Goal: Task Accomplishment & Management: Use online tool/utility

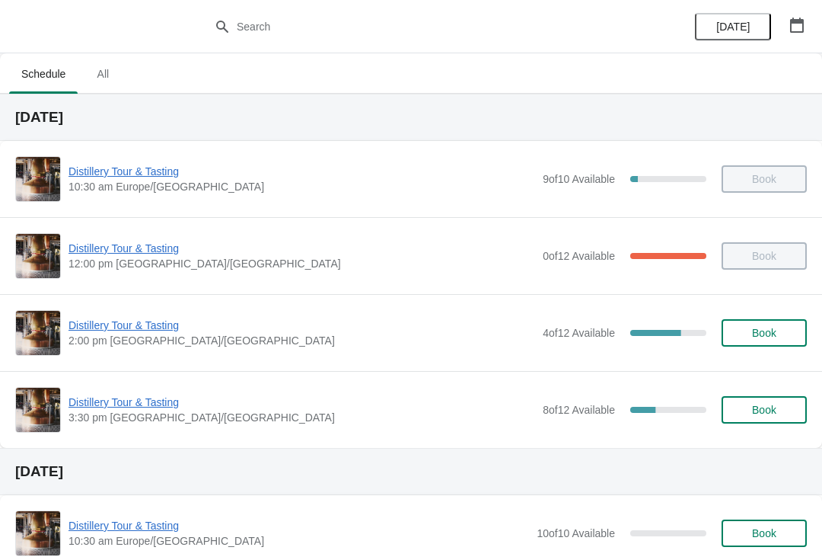
click at [142, 326] on span "Distillery Tour & Tasting" at bounding box center [302, 325] width 467 height 15
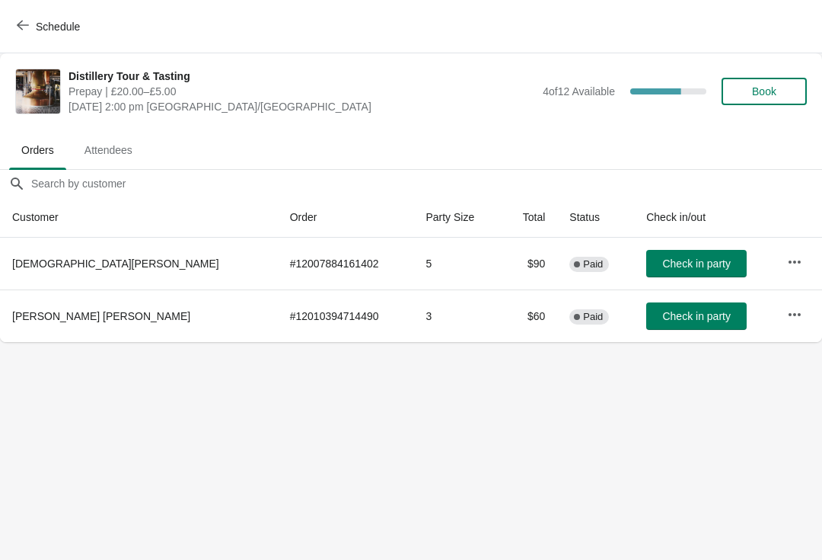
click at [97, 138] on span "Attendees" at bounding box center [108, 149] width 72 height 27
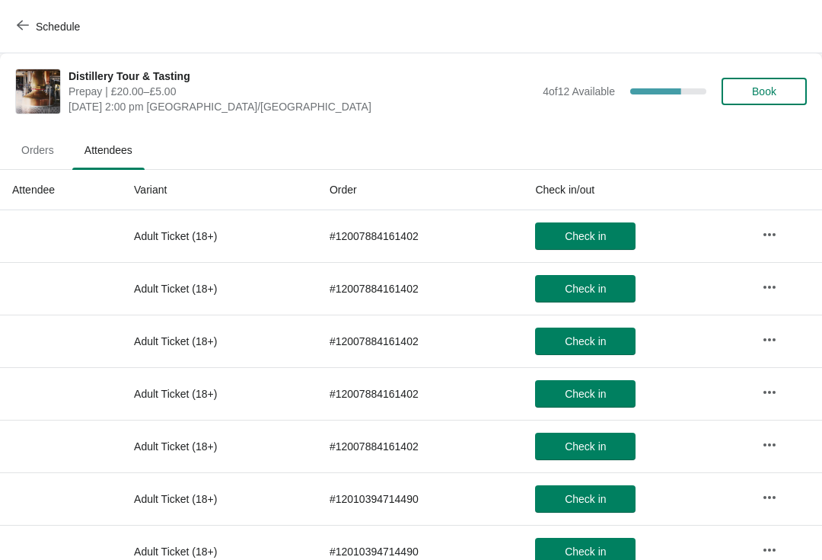
click at [27, 30] on icon "button" at bounding box center [23, 25] width 12 height 12
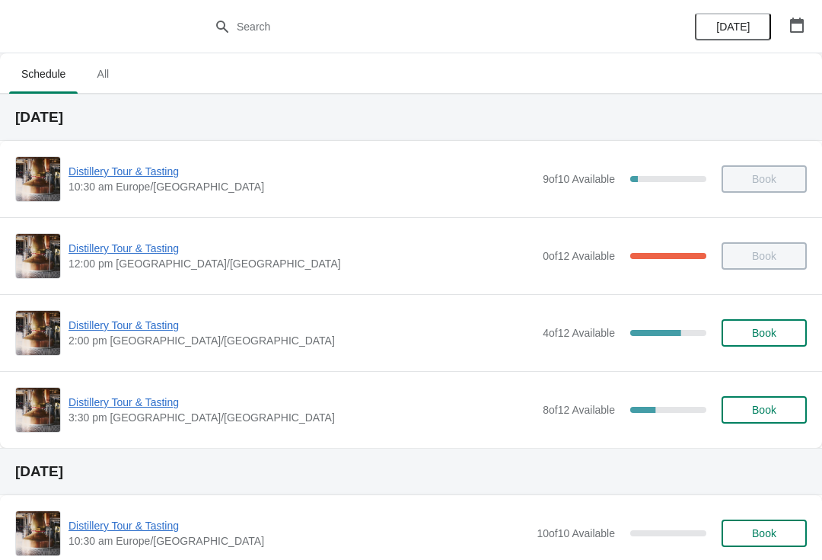
click at [120, 409] on span "Distillery Tour & Tasting" at bounding box center [302, 401] width 467 height 15
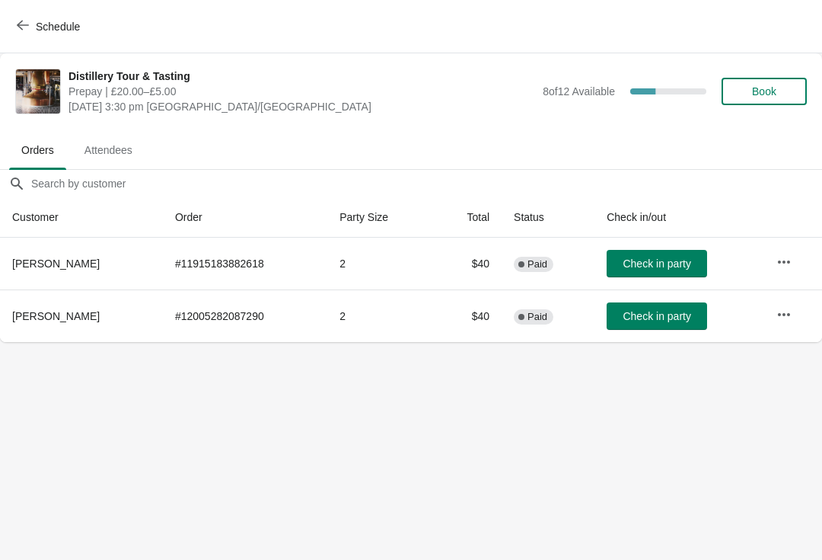
click at [115, 154] on span "Attendees" at bounding box center [108, 149] width 72 height 27
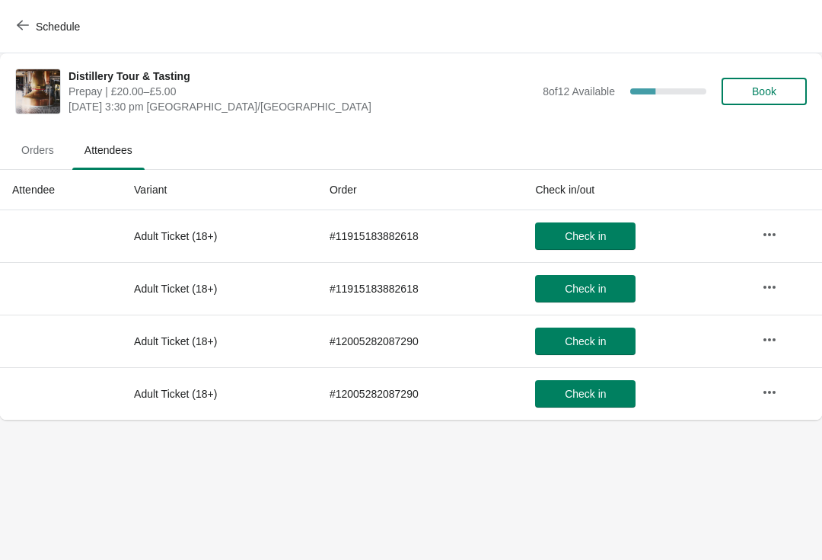
click at [30, 26] on span "Schedule" at bounding box center [50, 26] width 60 height 14
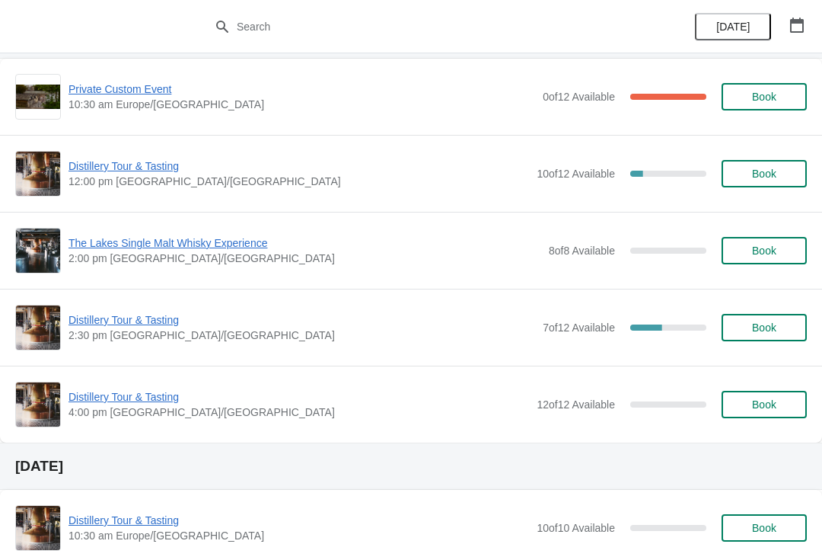
scroll to position [1311, 0]
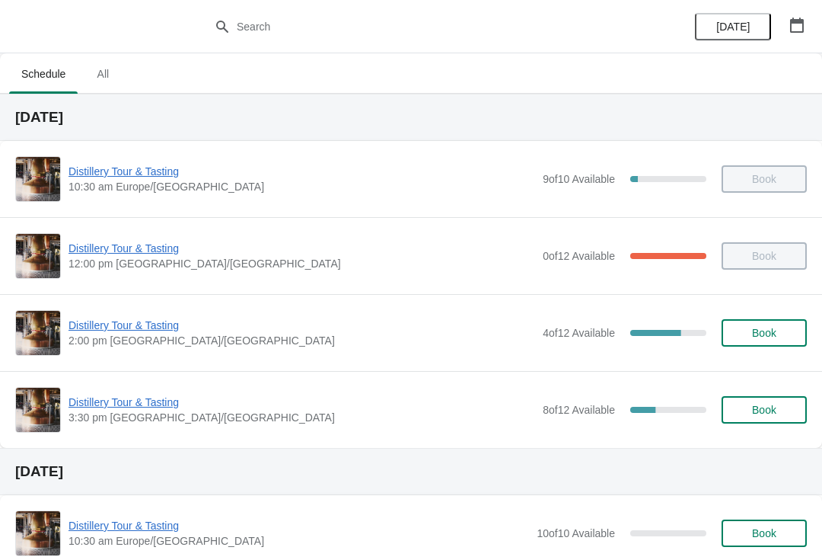
click at [136, 328] on span "Distillery Tour & Tasting" at bounding box center [302, 325] width 467 height 15
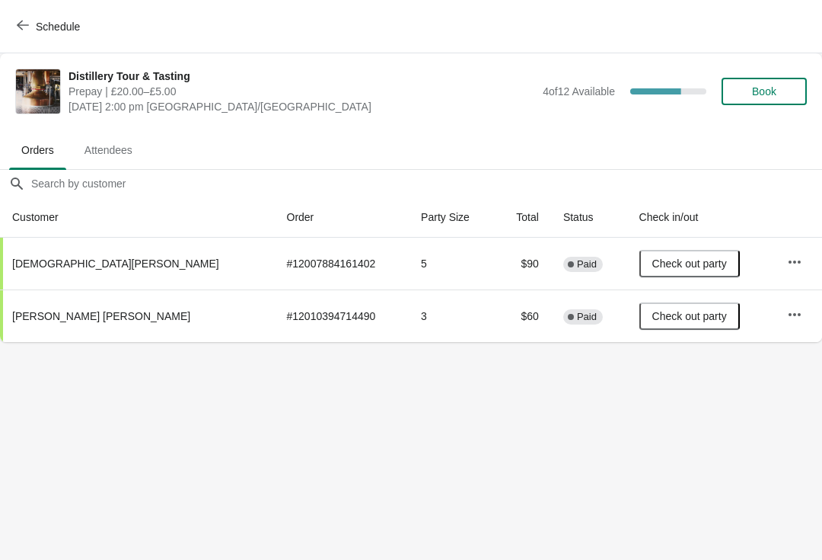
click at [12, 29] on button "Schedule" at bounding box center [50, 26] width 85 height 27
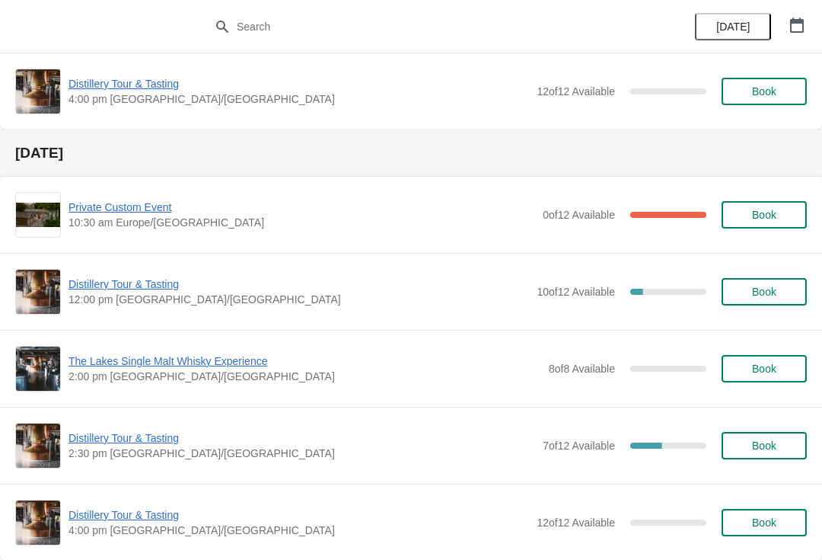
scroll to position [1183, 0]
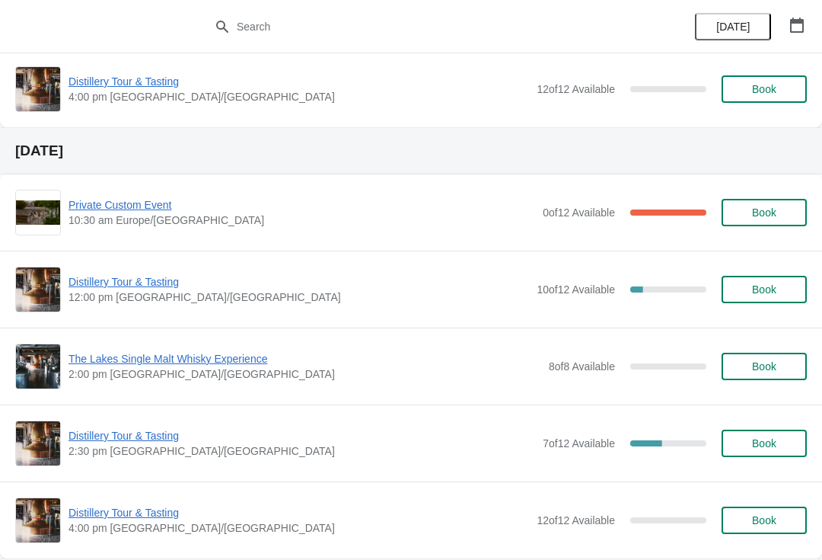
click at [132, 207] on span "Private Custom Event" at bounding box center [302, 204] width 467 height 15
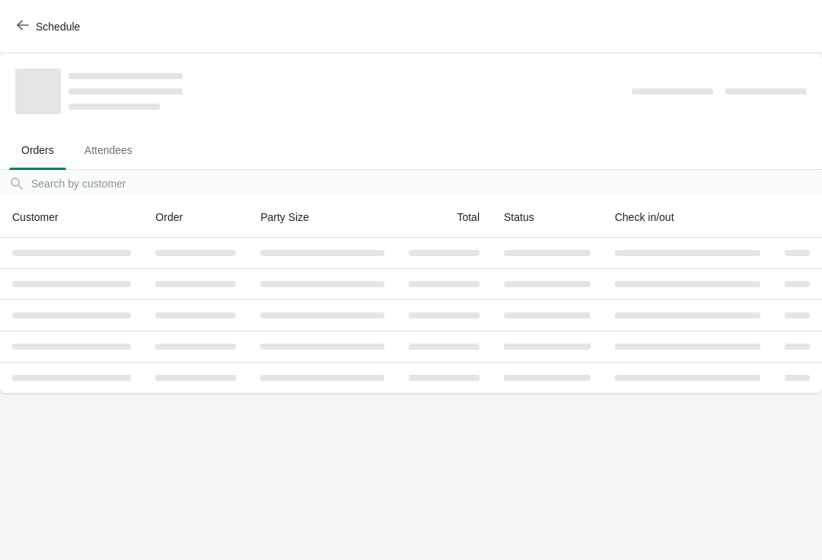
scroll to position [0, 0]
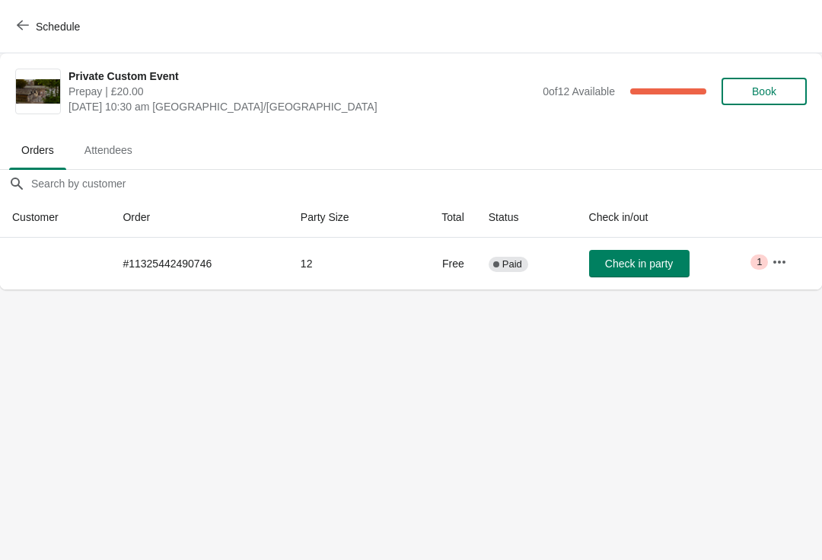
click at [758, 258] on span "Critical 1" at bounding box center [760, 261] width 18 height 15
click at [777, 257] on icon "button" at bounding box center [779, 261] width 15 height 15
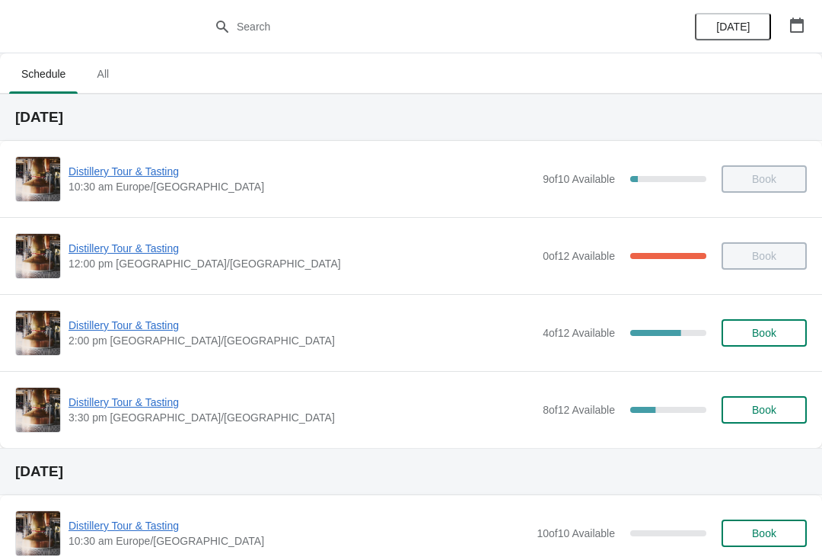
click at [126, 324] on span "Distillery Tour & Tasting" at bounding box center [302, 325] width 467 height 15
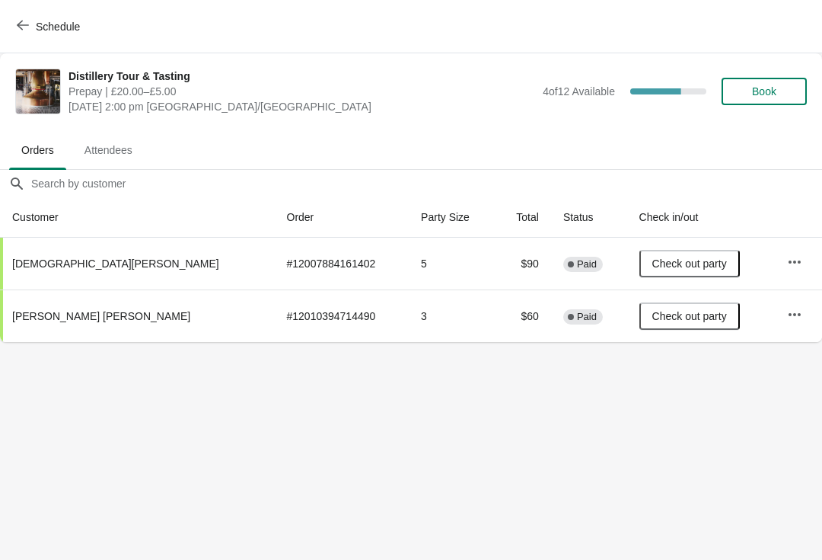
click at [105, 148] on span "Attendees" at bounding box center [108, 149] width 72 height 27
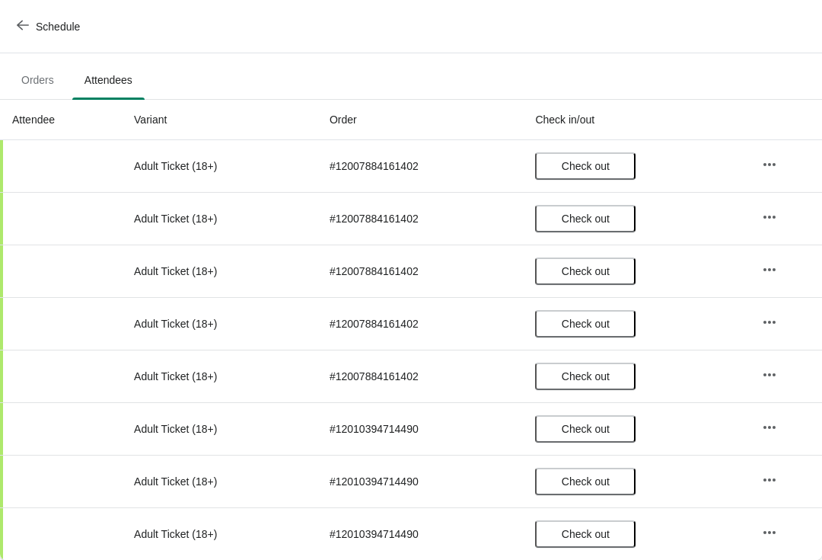
scroll to position [70, 0]
click at [38, 81] on span "Orders" at bounding box center [37, 79] width 57 height 27
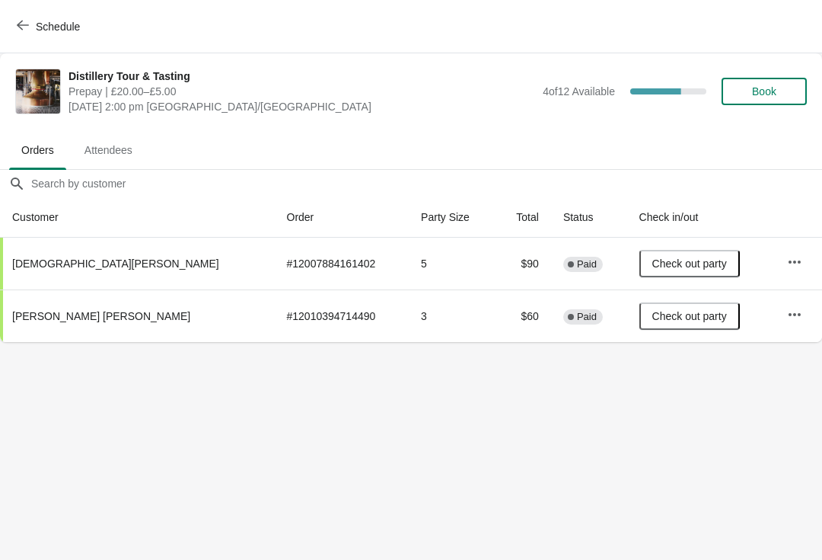
scroll to position [0, 0]
click at [21, 27] on icon "button" at bounding box center [23, 25] width 12 height 12
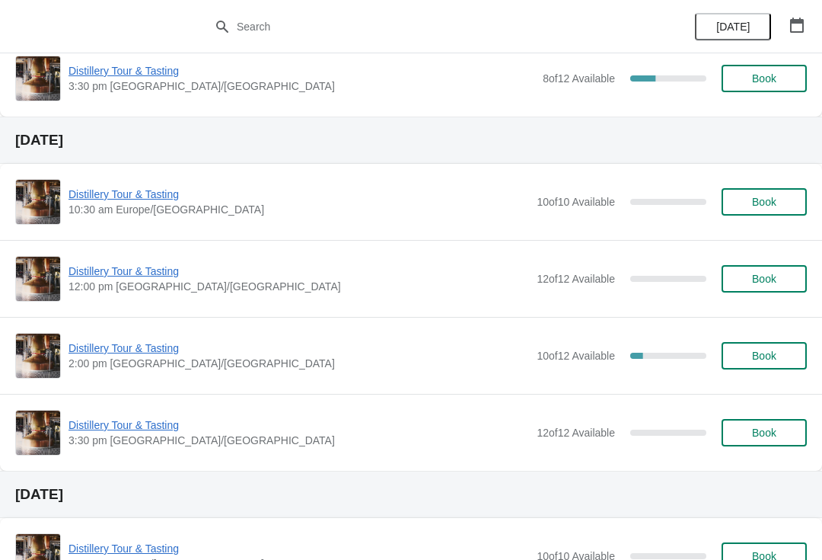
scroll to position [335, 0]
